Goal: Task Accomplishment & Management: Complete application form

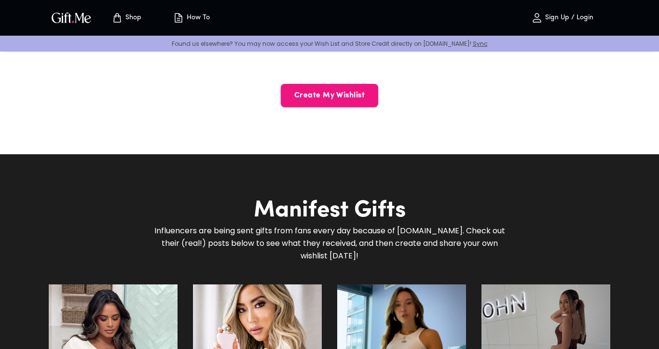
scroll to position [599, 0]
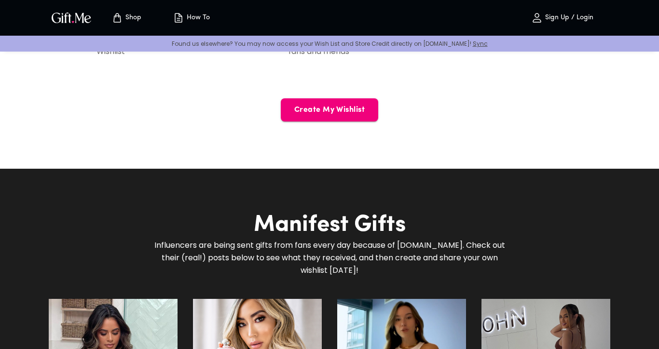
click at [293, 108] on span "Create My Wishlist" at bounding box center [329, 110] width 97 height 11
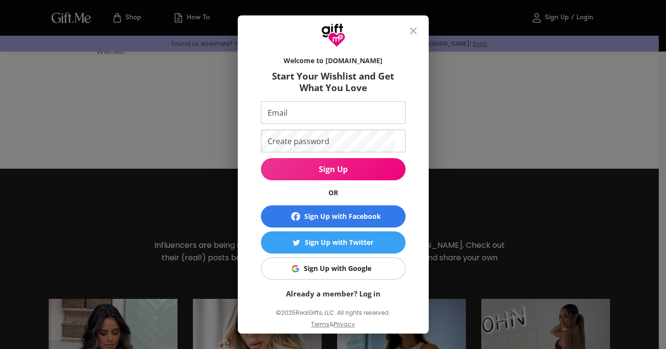
click at [417, 28] on icon "close" at bounding box center [414, 31] width 12 height 12
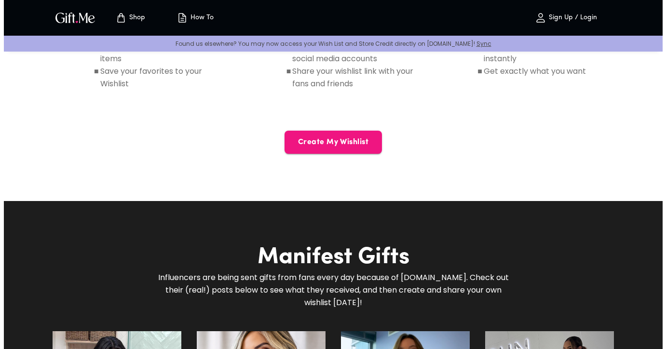
scroll to position [538, 0]
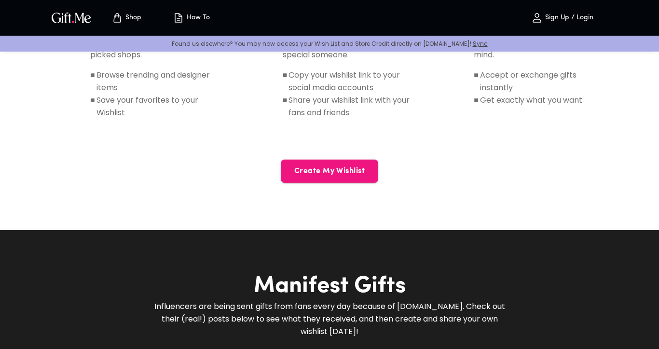
click at [544, 15] on p "Sign Up / Login" at bounding box center [568, 18] width 51 height 8
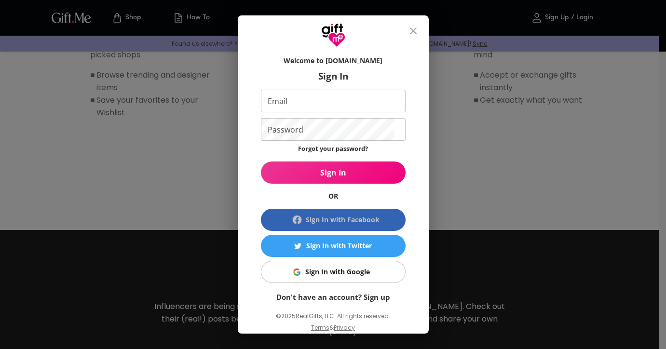
click at [362, 224] on div "Sign In with Facebook" at bounding box center [343, 220] width 74 height 11
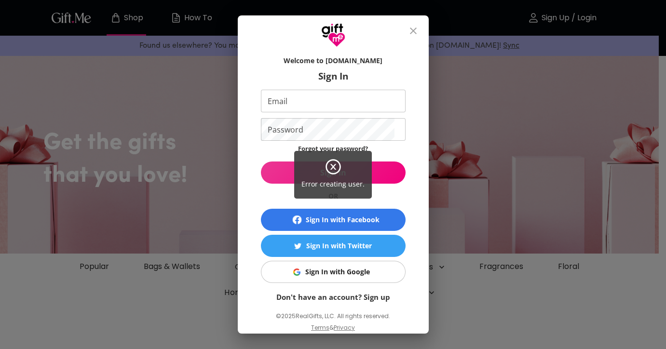
click at [329, 168] on icon at bounding box center [333, 166] width 17 height 17
click at [414, 33] on div "Error creating user." at bounding box center [333, 174] width 666 height 349
